Goal: Answer question/provide support: Answer question/provide support

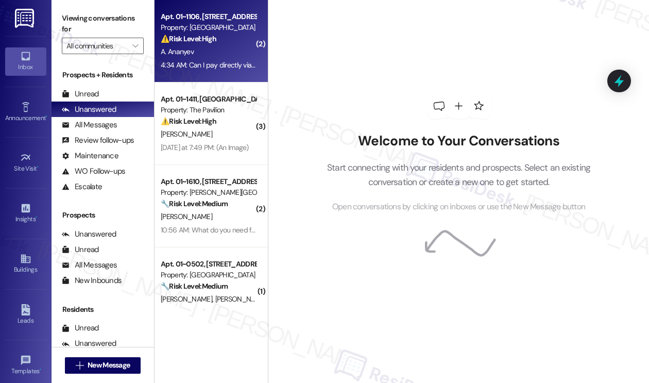
click at [177, 54] on span "A. Ananyev" at bounding box center [177, 51] width 33 height 9
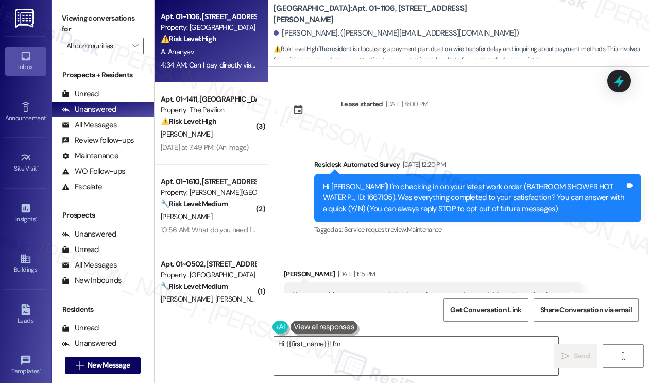
scroll to position [5512, 0]
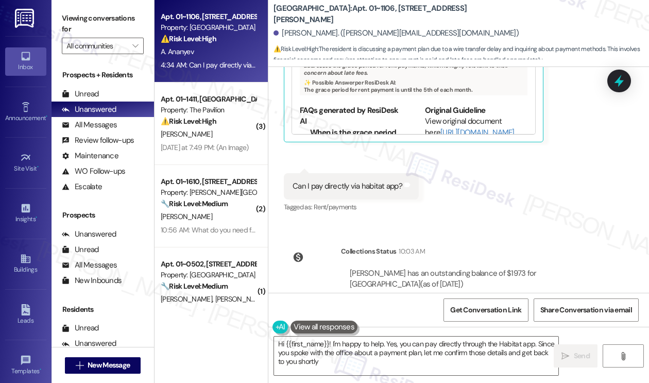
type textarea "Hi {{first_name}}! I'm happy to help. Yes, you can pay directly through the Hab…"
click at [357, 181] on div "Can I pay directly via habitat app?" at bounding box center [348, 186] width 110 height 11
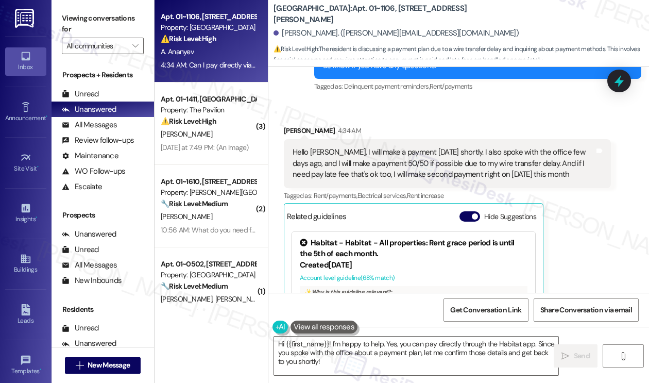
scroll to position [5254, 0]
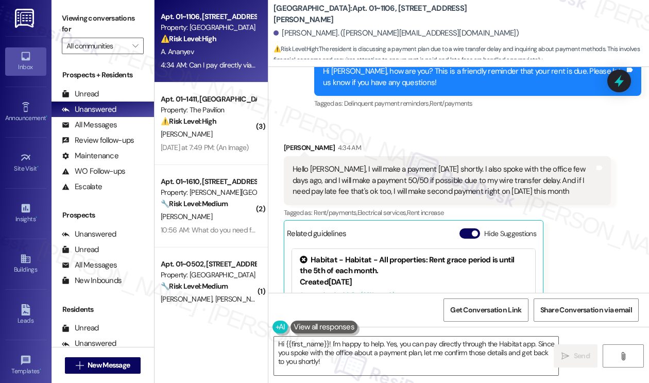
click at [351, 164] on div "Hello [PERSON_NAME], I will make a payment [DATE] shortly. I also spoke with th…" at bounding box center [444, 180] width 302 height 33
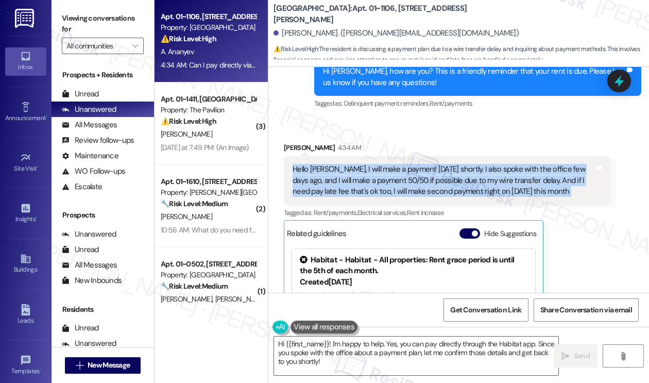
click at [351, 164] on div "Hello [PERSON_NAME], I will make a payment [DATE] shortly. I also spoke with th…" at bounding box center [444, 180] width 302 height 33
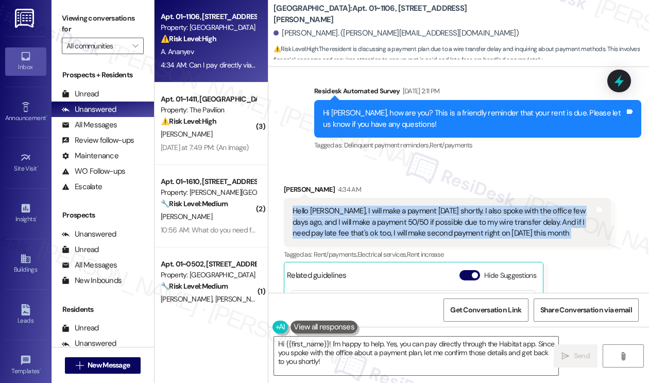
scroll to position [5151, 0]
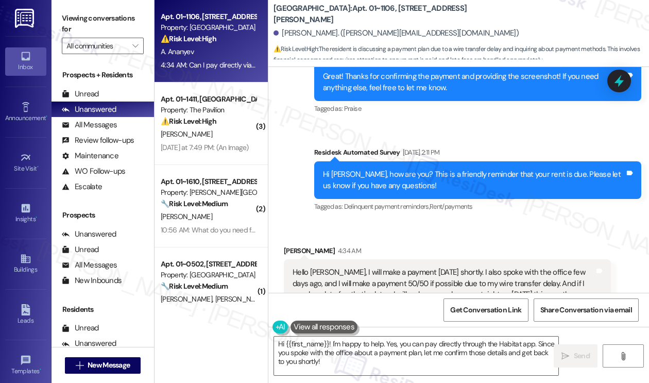
click at [376, 169] on div "Hi [PERSON_NAME], how are you? This is a friendly reminder that your rent is du…" at bounding box center [474, 180] width 302 height 22
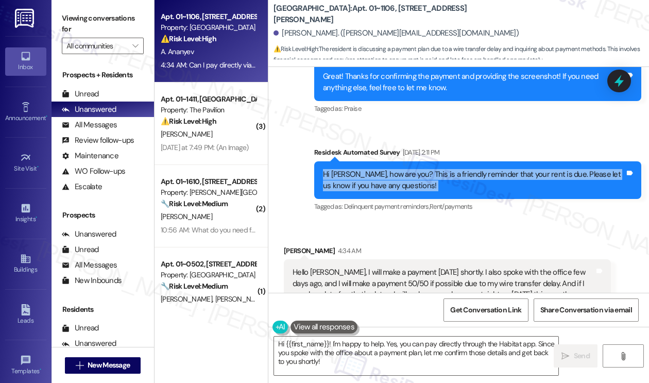
click at [376, 169] on div "Hi [PERSON_NAME], how are you? This is a friendly reminder that your rent is du…" at bounding box center [474, 180] width 302 height 22
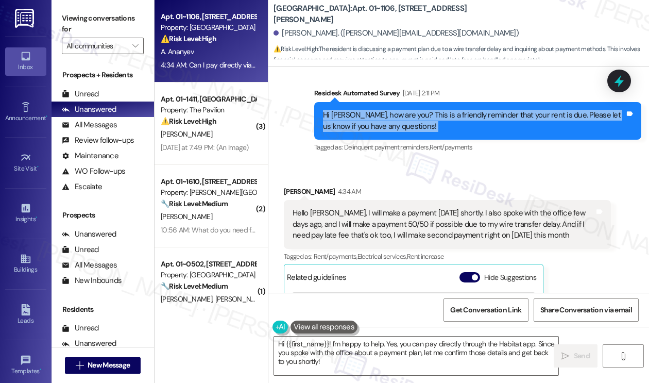
scroll to position [5254, 0]
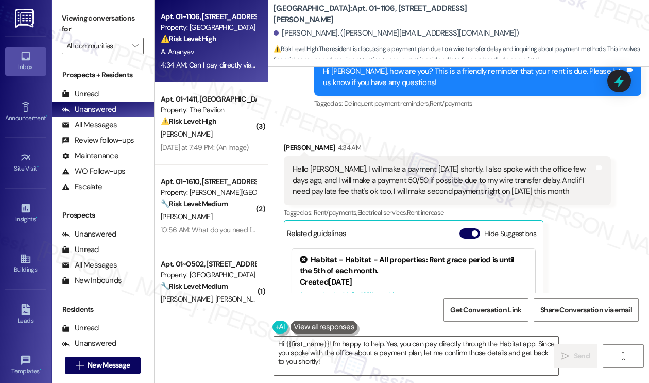
click at [367, 164] on div "Hello [PERSON_NAME], I will make a payment [DATE] shortly. I also spoke with th…" at bounding box center [444, 180] width 302 height 33
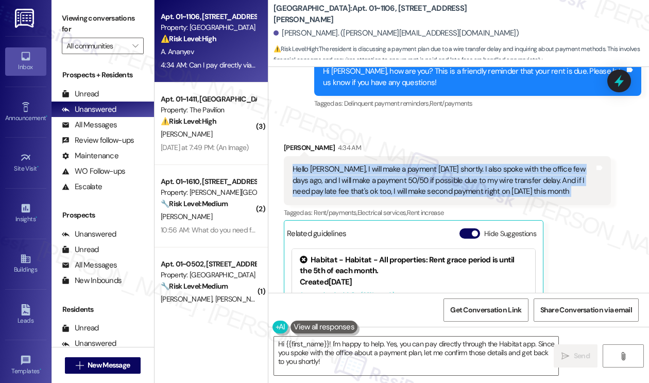
click at [367, 164] on div "Hello [PERSON_NAME], I will make a payment [DATE] shortly. I also spoke with th…" at bounding box center [444, 180] width 302 height 33
click at [448, 164] on div "Hello [PERSON_NAME], I will make a payment [DATE] shortly. I also spoke with th…" at bounding box center [444, 180] width 302 height 33
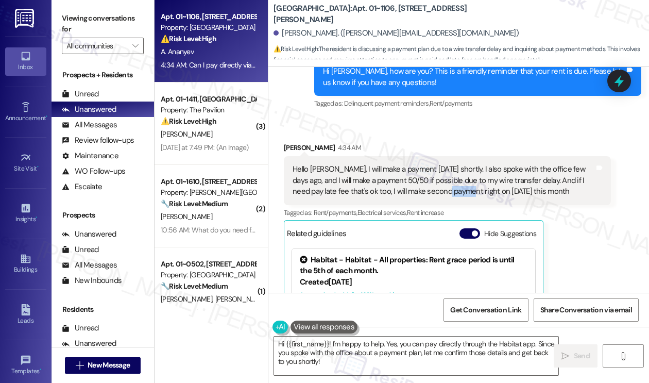
click at [448, 164] on div "Hello [PERSON_NAME], I will make a payment [DATE] shortly. I also spoke with th…" at bounding box center [444, 180] width 302 height 33
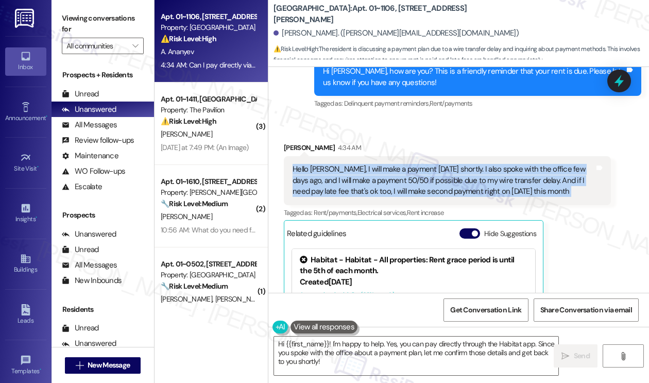
click at [448, 164] on div "Hello [PERSON_NAME], I will make a payment [DATE] shortly. I also spoke with th…" at bounding box center [444, 180] width 302 height 33
click at [442, 164] on div "Hello [PERSON_NAME], I will make a payment [DATE] shortly. I also spoke with th…" at bounding box center [444, 180] width 302 height 33
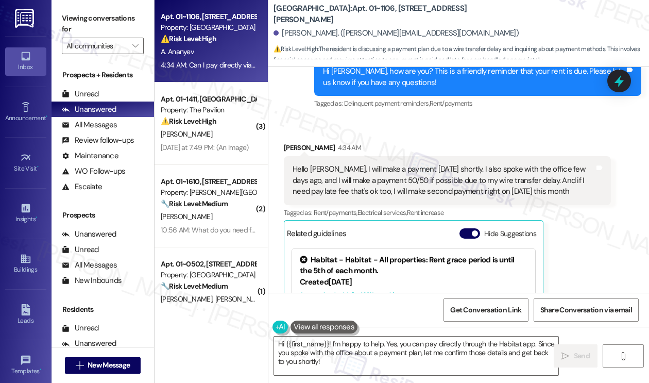
click at [443, 164] on div "Hello [PERSON_NAME], I will make a payment [DATE] shortly. I also spoke with th…" at bounding box center [444, 180] width 302 height 33
click at [497, 164] on div "Hello [PERSON_NAME], I will make a payment [DATE] shortly. I also spoke with th…" at bounding box center [444, 180] width 302 height 33
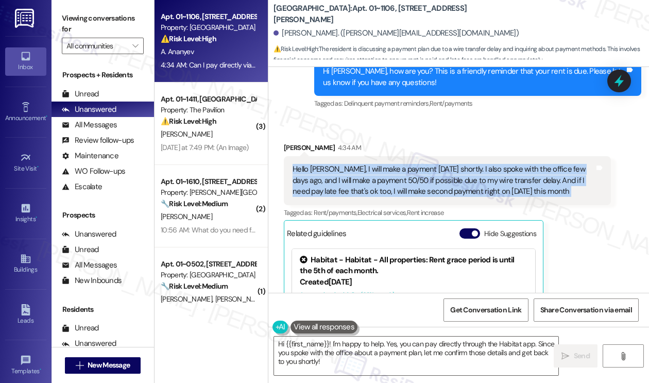
click at [497, 164] on div "Hello [PERSON_NAME], I will make a payment [DATE] shortly. I also spoke with th…" at bounding box center [444, 180] width 302 height 33
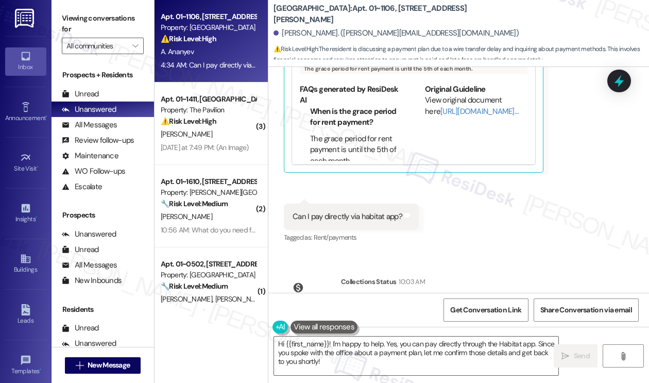
scroll to position [5512, 0]
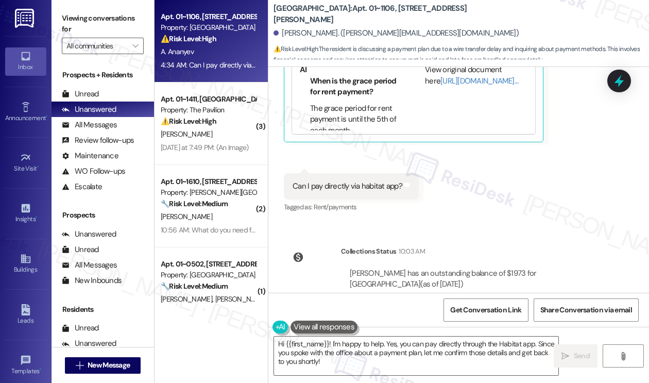
drag, startPoint x: 439, startPoint y: 245, endPoint x: 536, endPoint y: 239, distance: 97.6
click at [536, 268] on div "[PERSON_NAME] has an outstanding balance of $1973 for [GEOGRAPHIC_DATA] (as of …" at bounding box center [476, 279] width 252 height 22
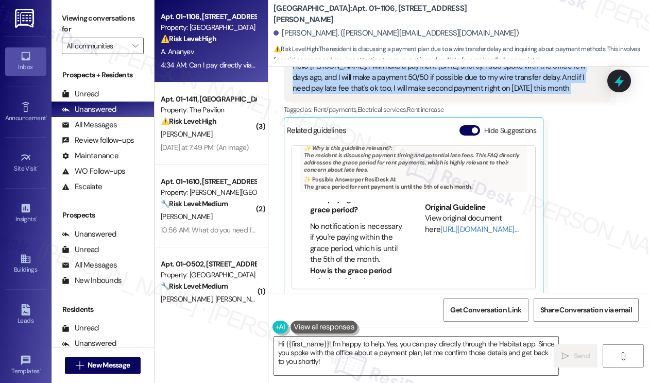
scroll to position [59, 0]
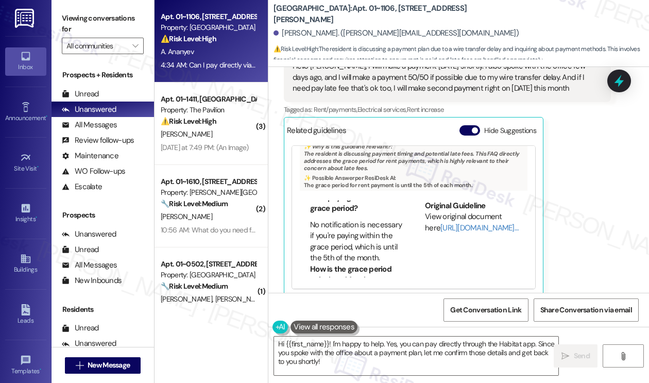
click at [280, 14] on b "[GEOGRAPHIC_DATA]: Apt. 01~1106, [STREET_ADDRESS][PERSON_NAME]" at bounding box center [377, 14] width 206 height 22
copy b "Elm"
click at [73, 2] on div "Viewing conversations for All communities " at bounding box center [103, 32] width 103 height 64
